Goal: Find specific page/section: Find specific page/section

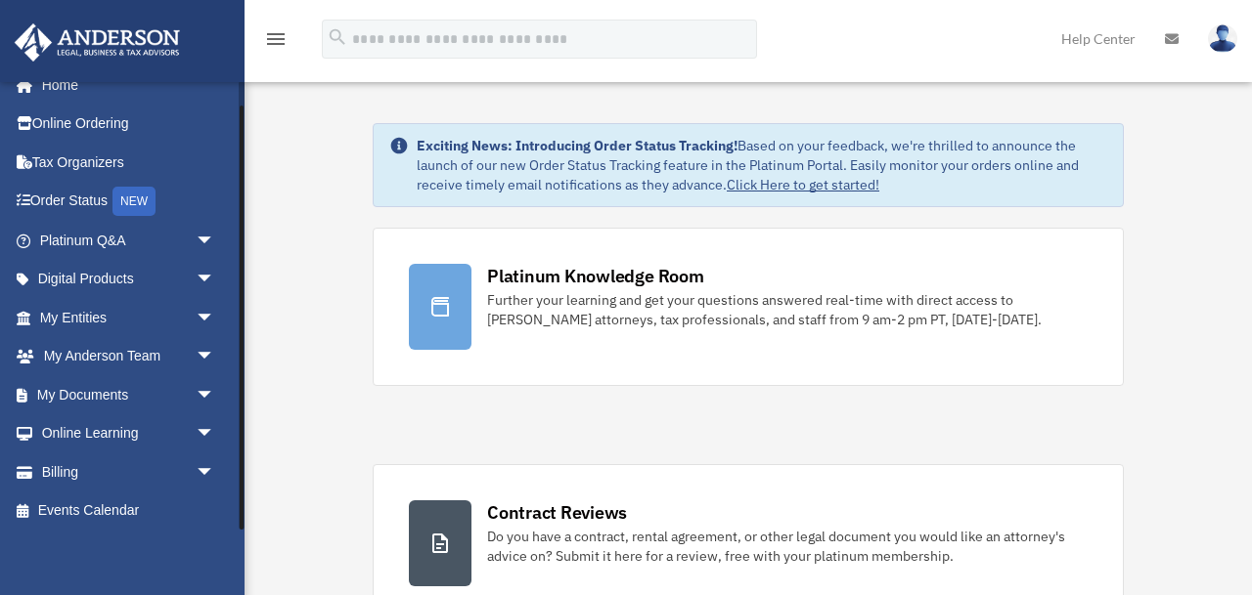
scroll to position [25, 0]
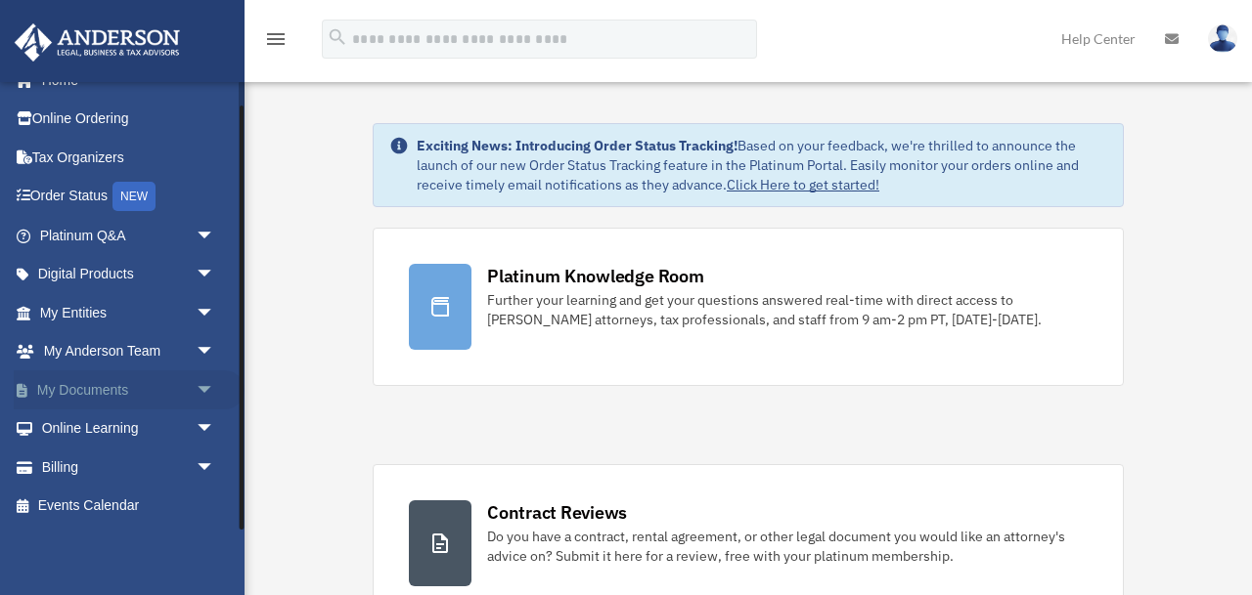
click at [198, 381] on span "arrow_drop_down" at bounding box center [215, 391] width 39 height 40
click at [73, 430] on link "Box" at bounding box center [135, 429] width 217 height 39
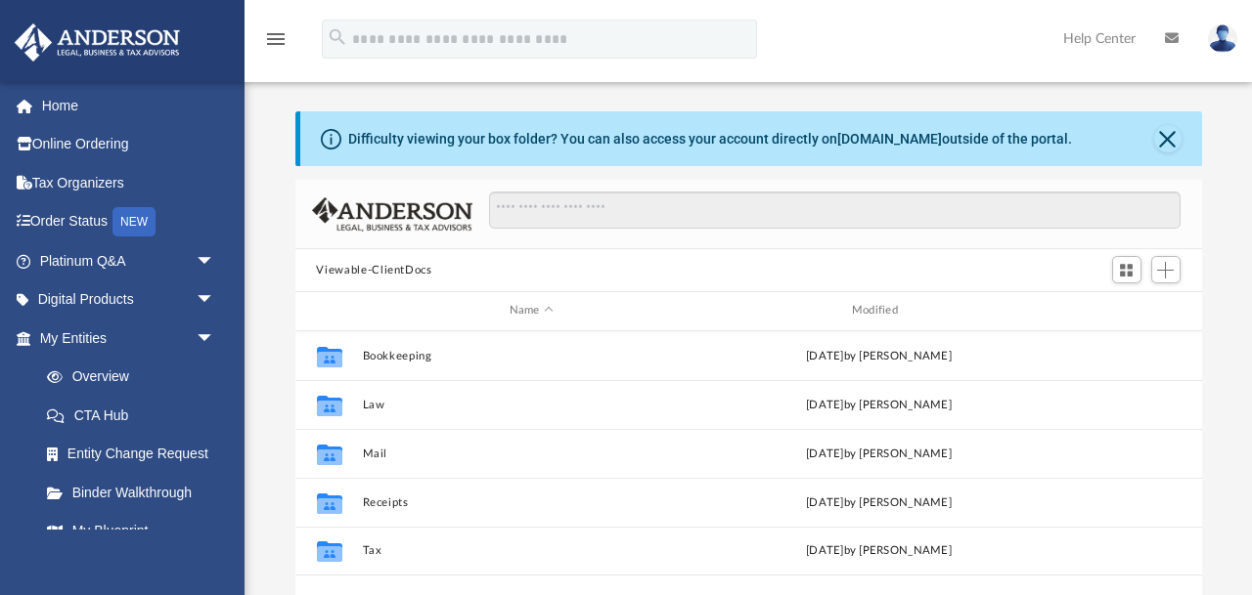
scroll to position [444, 905]
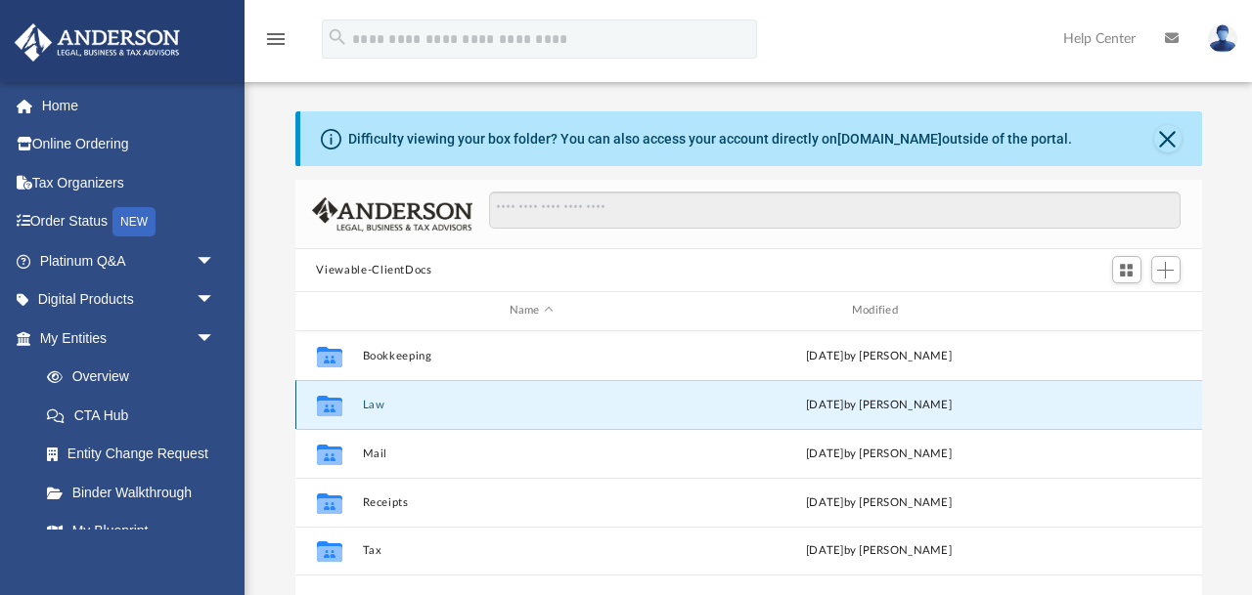
click at [374, 408] on button "Law" at bounding box center [531, 405] width 338 height 13
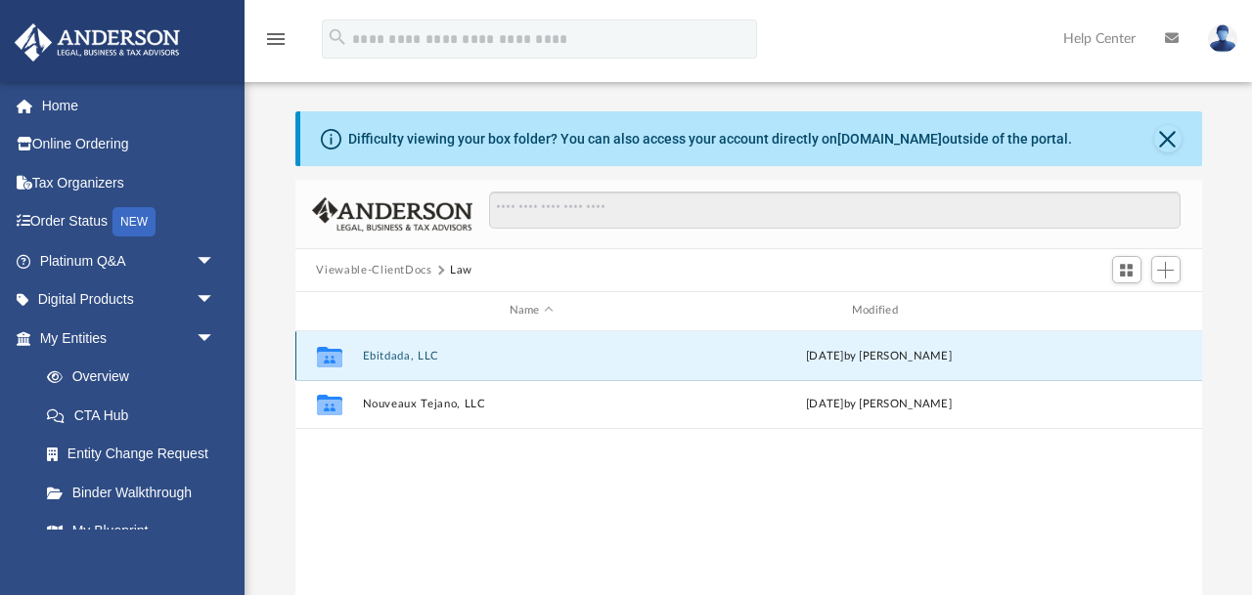
click at [394, 356] on button "Ebitdada, LLC" at bounding box center [531, 356] width 338 height 13
click at [404, 354] on button "Initial Docs" at bounding box center [531, 356] width 338 height 13
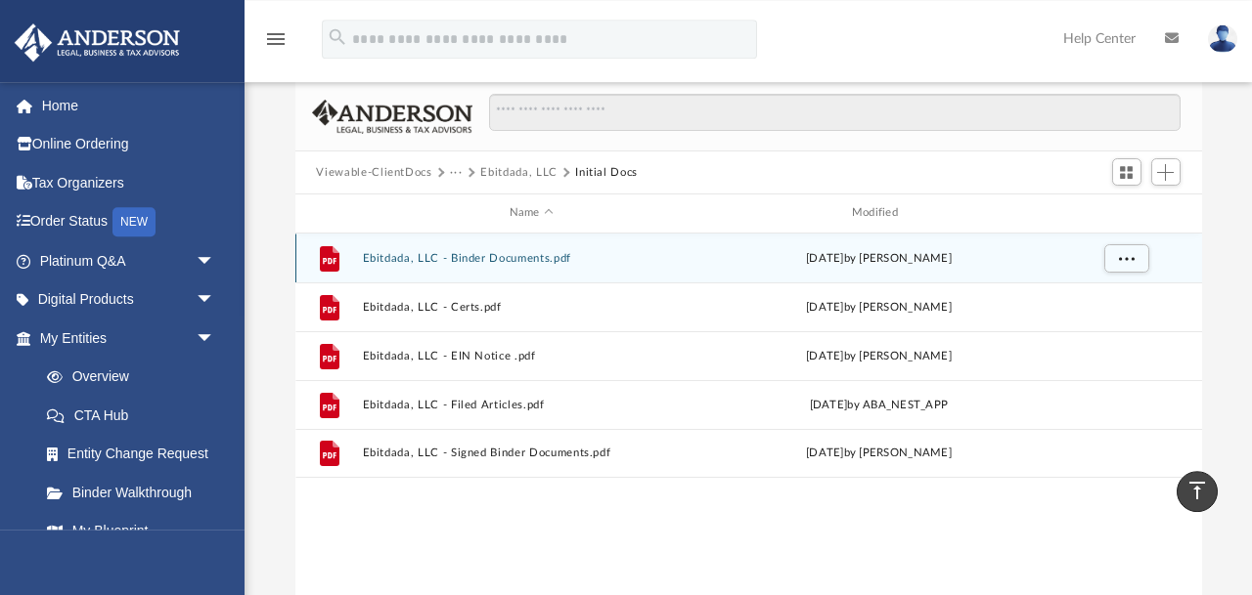
scroll to position [0, 0]
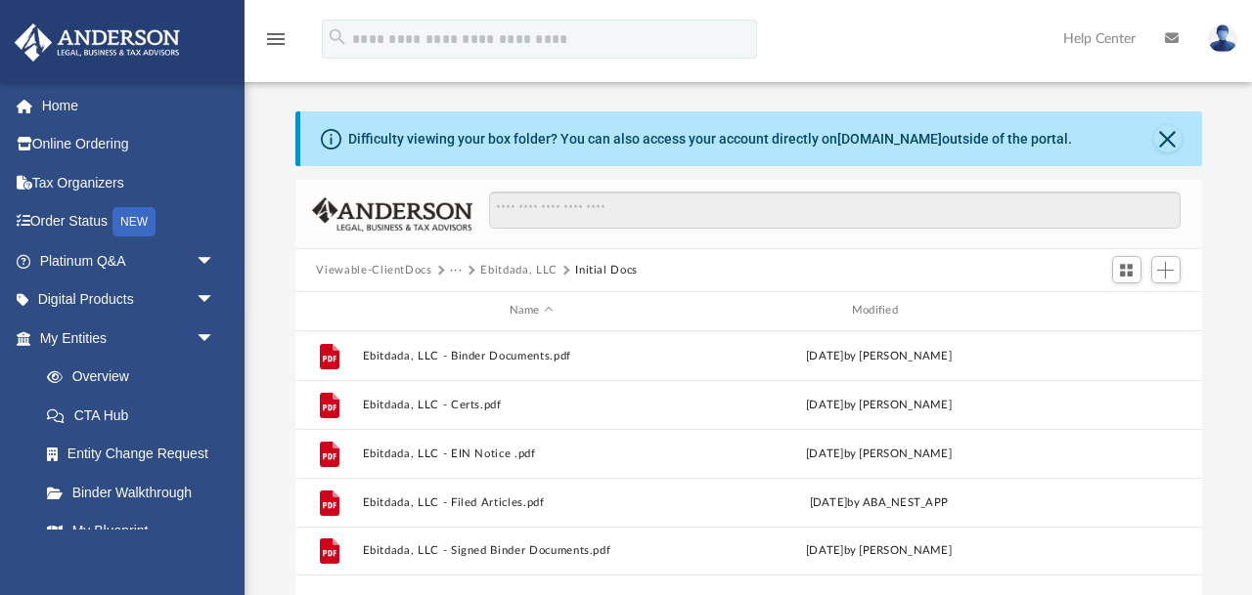
click at [1233, 83] on div "Difficulty viewing your box folder? You can also access your account directly o…" at bounding box center [747, 403] width 1007 height 666
click at [262, 355] on div "Difficulty viewing your box folder? You can also access your account directly o…" at bounding box center [747, 423] width 1007 height 625
click at [83, 335] on link "My Entities arrow_drop_down" at bounding box center [129, 338] width 231 height 39
click at [93, 370] on link "Overview" at bounding box center [135, 377] width 217 height 39
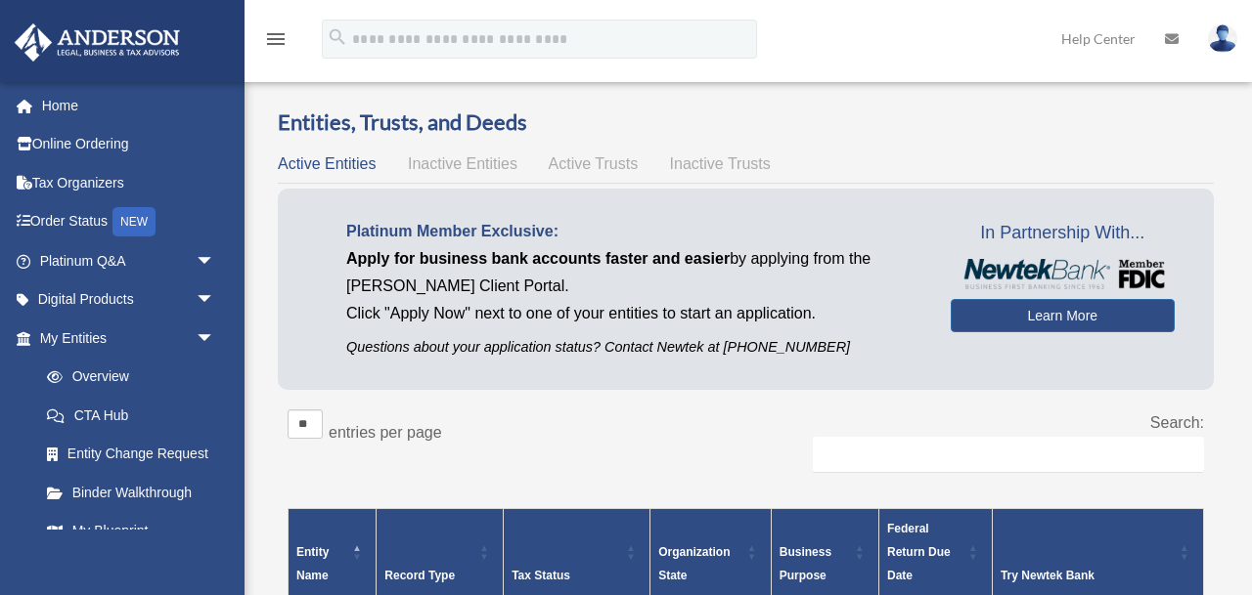
click at [263, 287] on div "Entities, Trusts, and Deeds Active Entities Inactive Entities Active Trusts Ina…" at bounding box center [745, 434] width 992 height 652
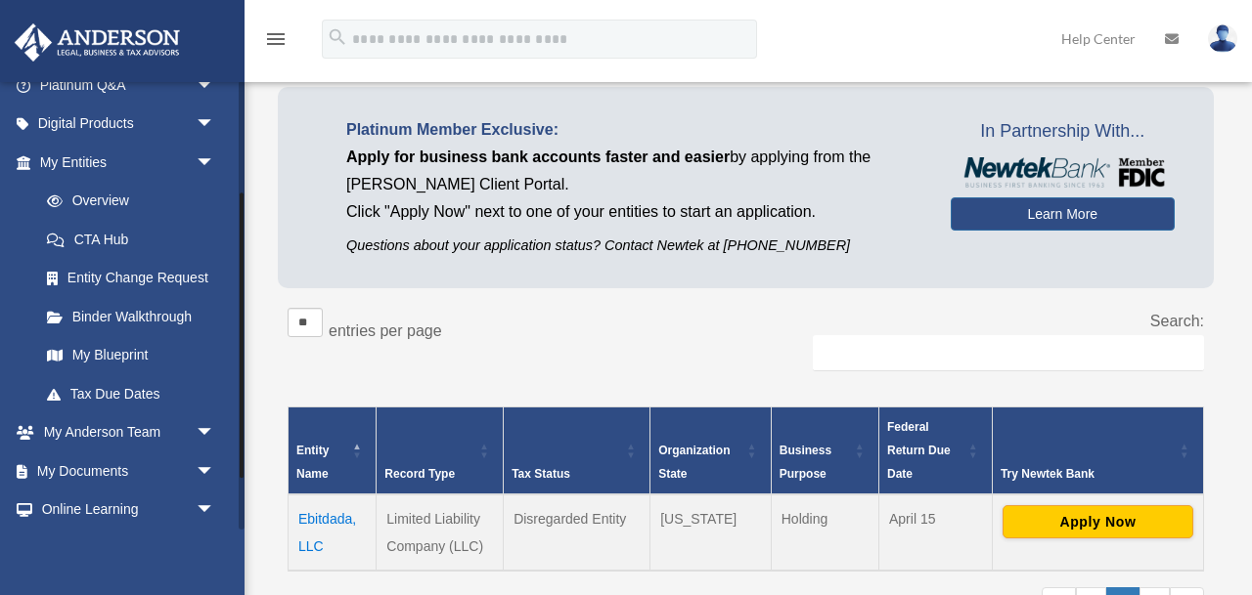
scroll to position [257, 0]
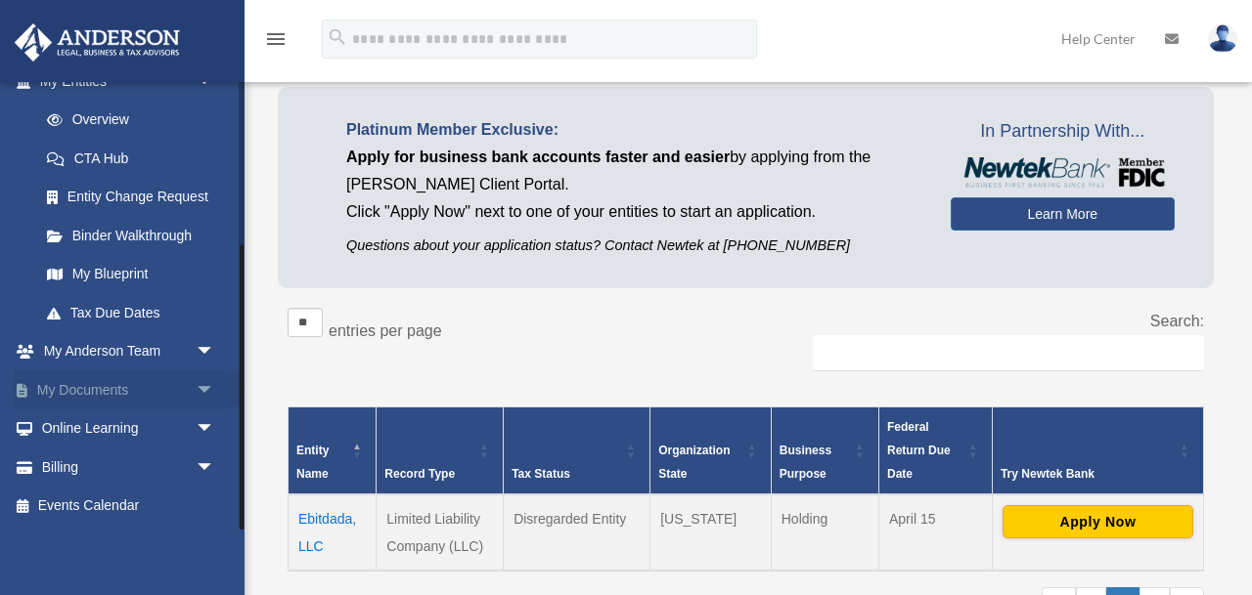
click at [208, 388] on span "arrow_drop_down" at bounding box center [215, 391] width 39 height 40
click at [97, 425] on link "Box" at bounding box center [135, 429] width 217 height 39
click at [84, 429] on link "Box" at bounding box center [135, 429] width 217 height 39
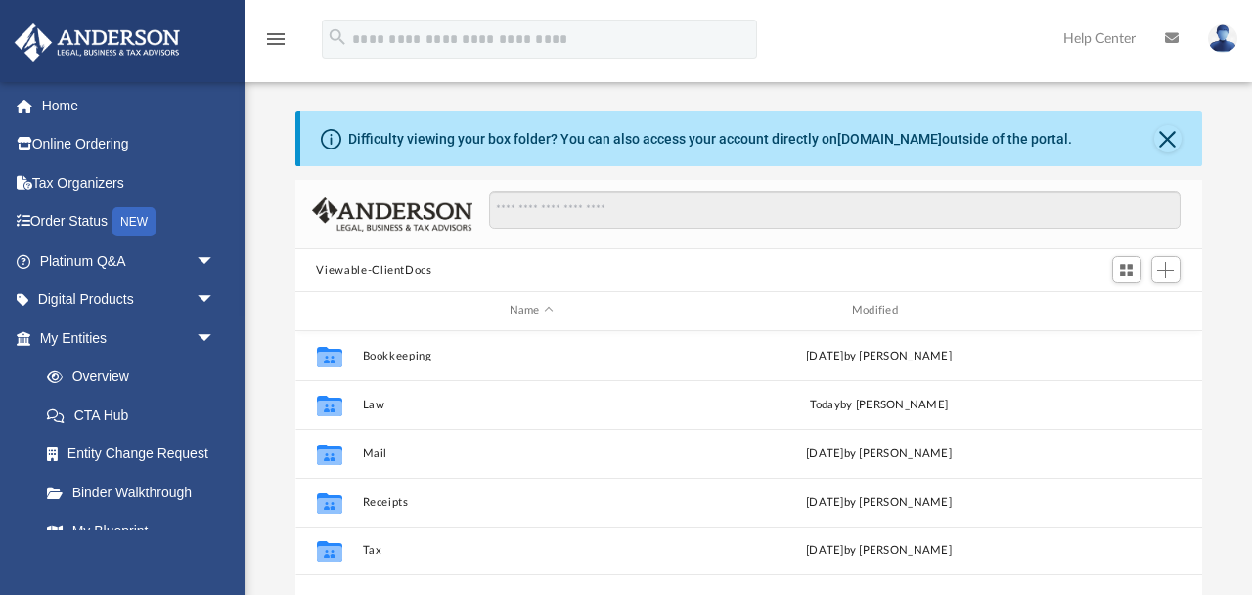
scroll to position [444, 905]
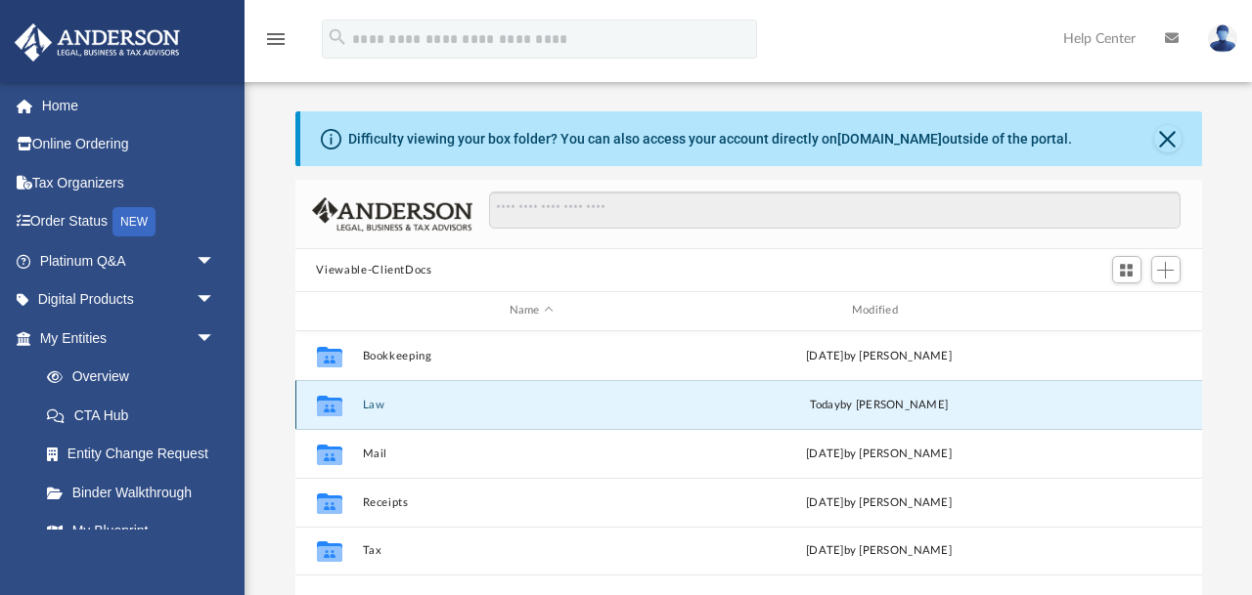
click at [371, 408] on button "Law" at bounding box center [531, 405] width 338 height 13
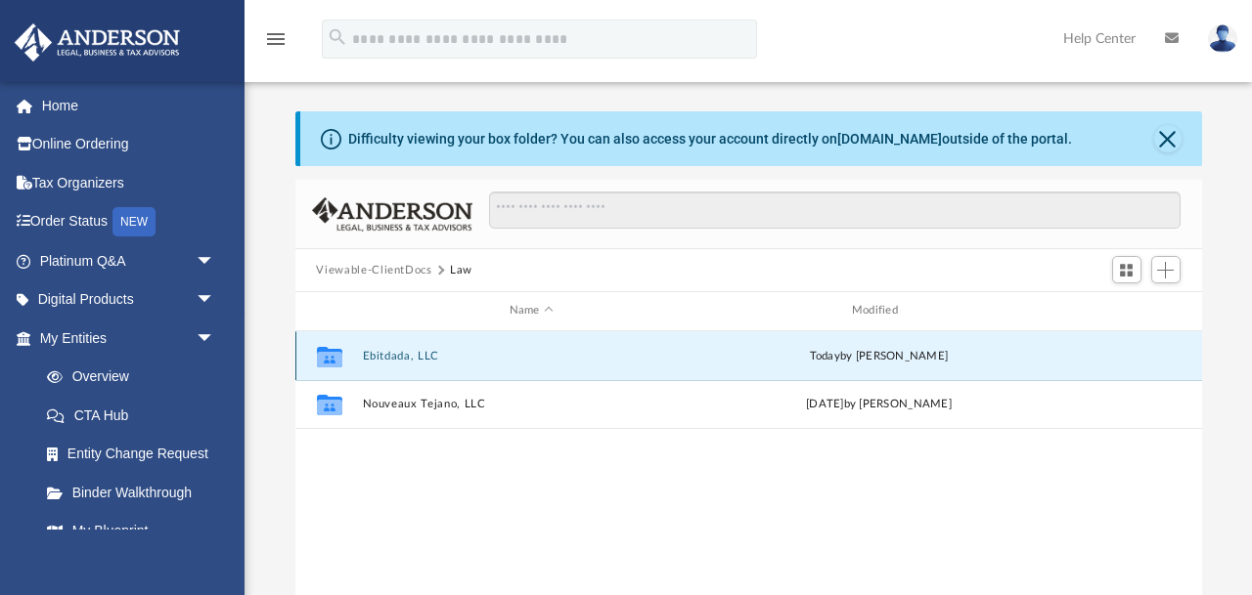
click at [389, 356] on button "Ebitdada, LLC" at bounding box center [531, 356] width 338 height 13
click at [389, 356] on button "Initial Docs" at bounding box center [531, 356] width 338 height 13
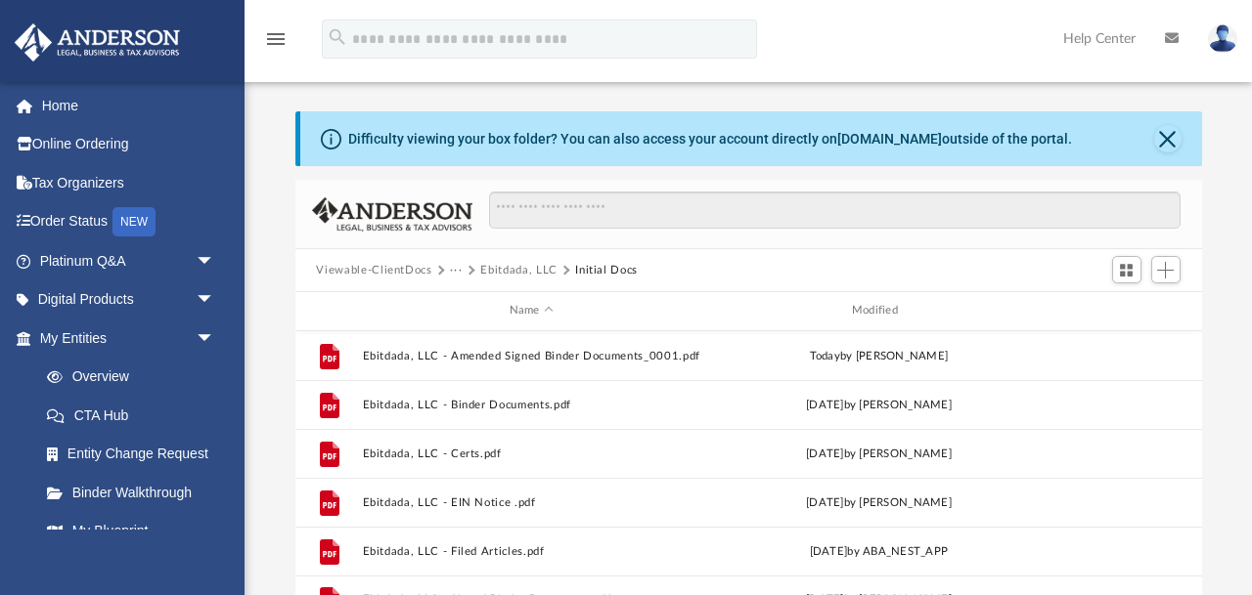
click at [255, 284] on div "Difficulty viewing your box folder? You can also access your account directly o…" at bounding box center [747, 423] width 1007 height 625
click at [1208, 44] on link at bounding box center [1222, 38] width 59 height 86
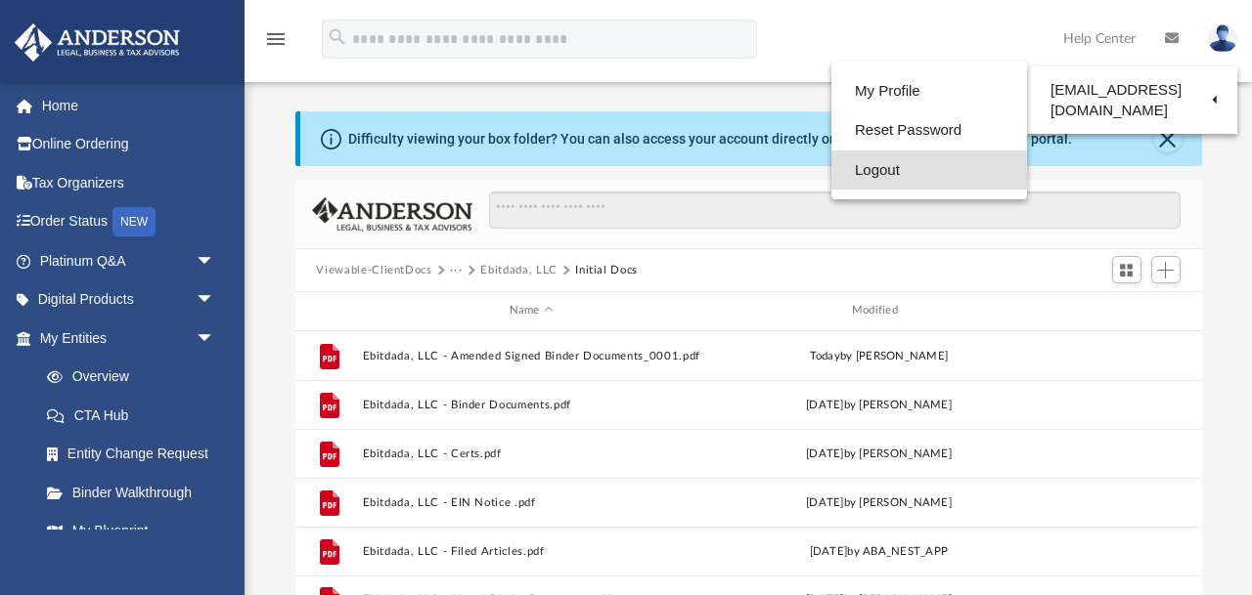
click at [877, 177] on link "Logout" at bounding box center [929, 171] width 196 height 40
